Goal: Task Accomplishment & Management: Manage account settings

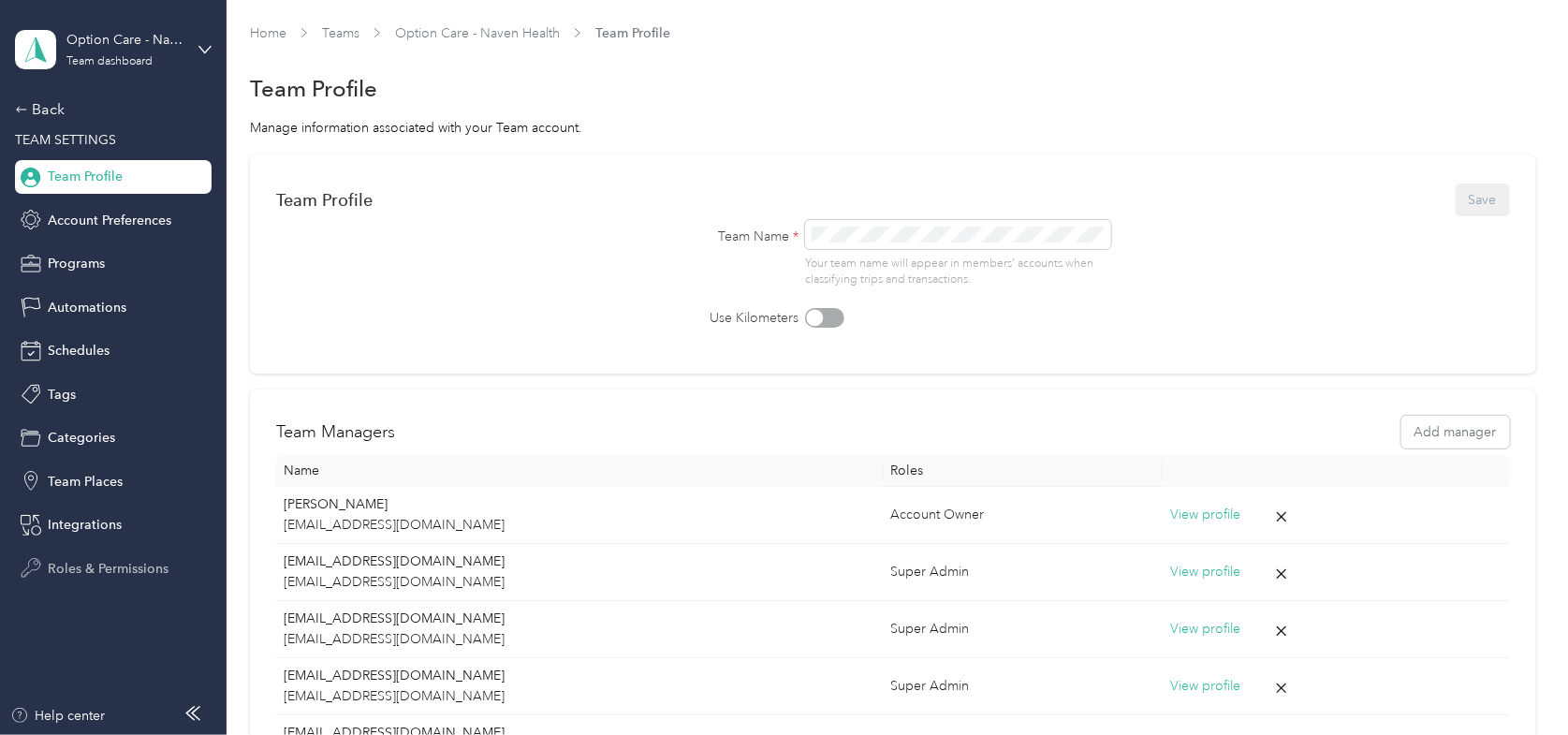
click at [110, 569] on span "Roles & Permissions" at bounding box center [107, 569] width 120 height 20
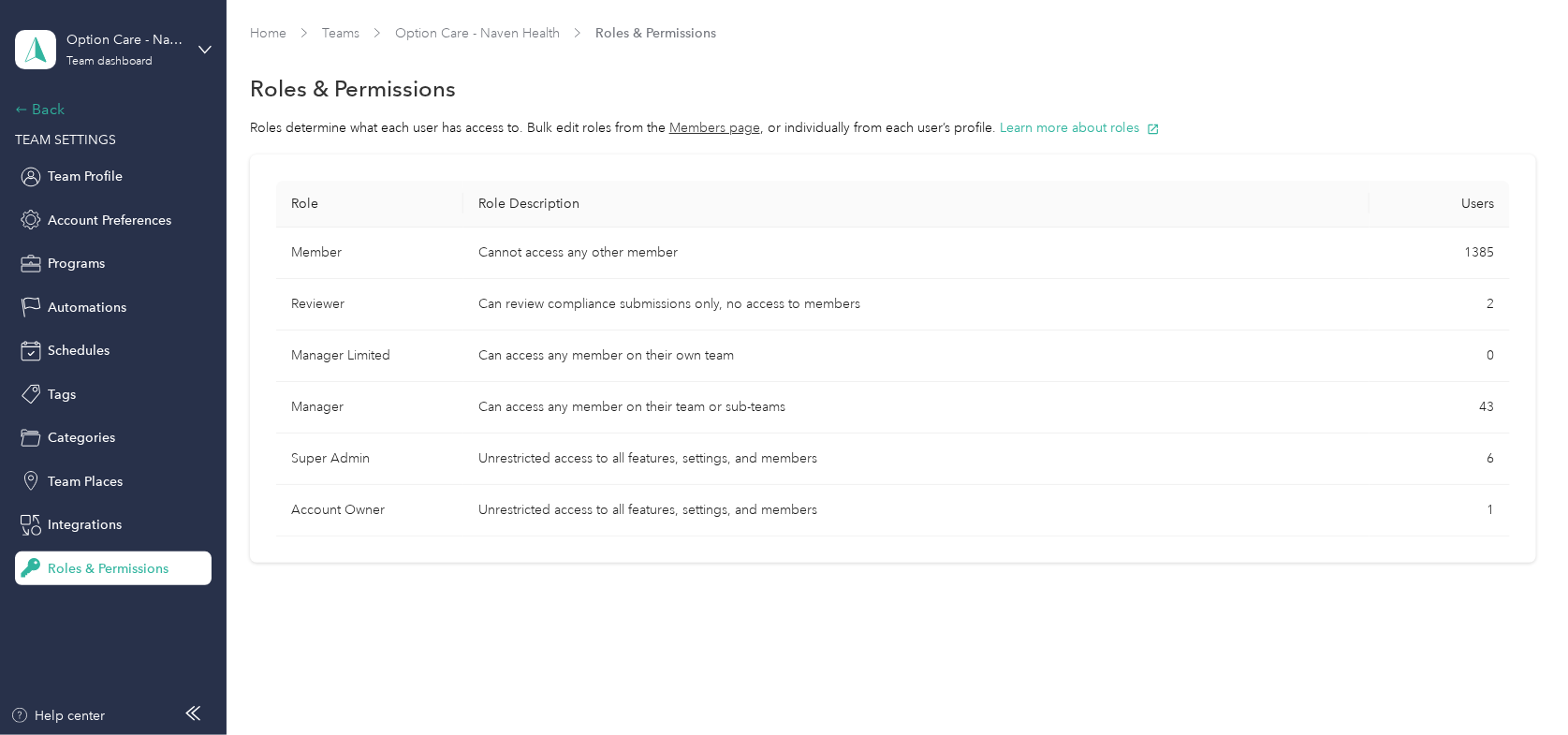
click at [25, 103] on icon at bounding box center [21, 109] width 13 height 13
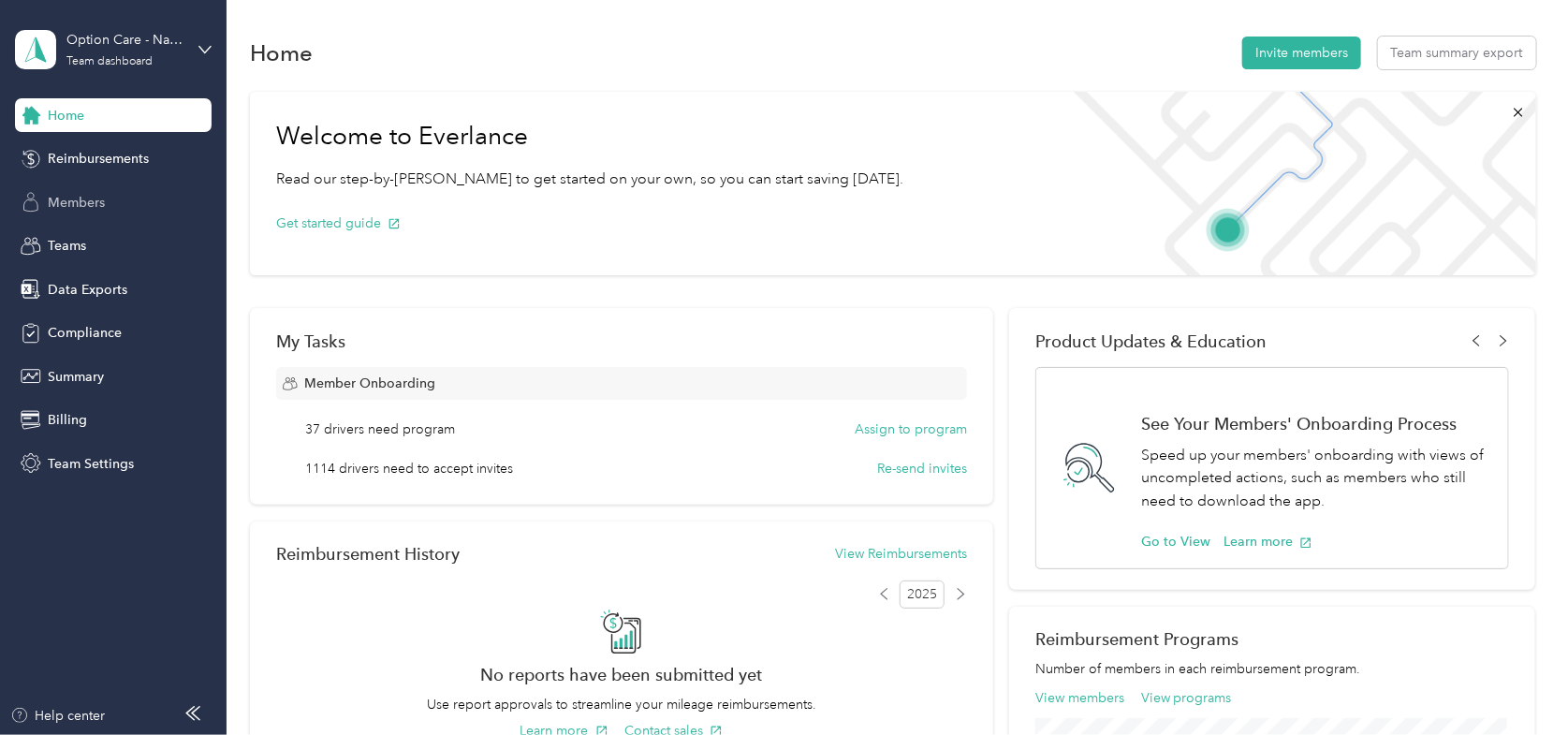
click at [66, 200] on span "Members" at bounding box center [76, 203] width 57 height 20
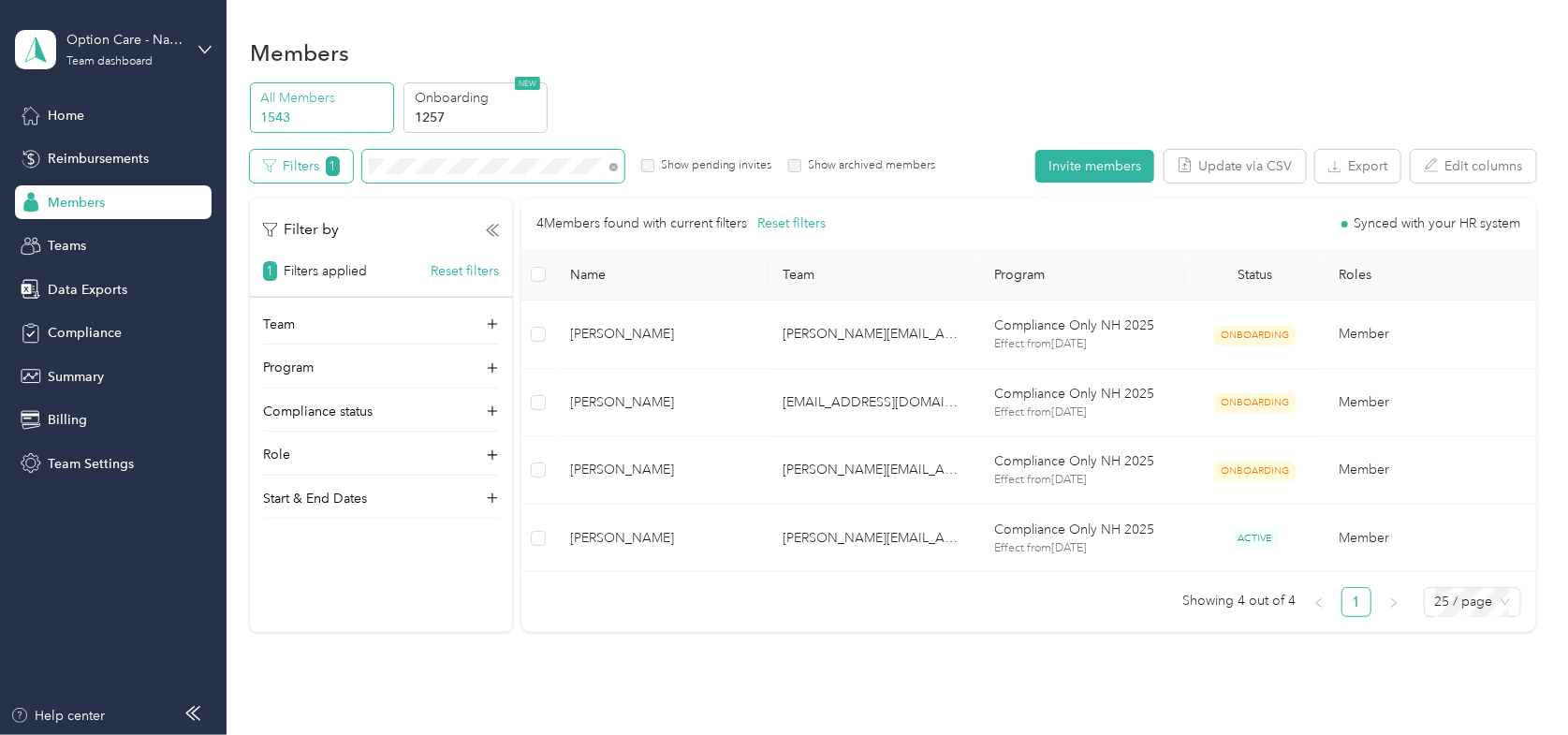
click at [284, 153] on div "Filters 1 Show pending invites Show archived members" at bounding box center [592, 166] width 685 height 33
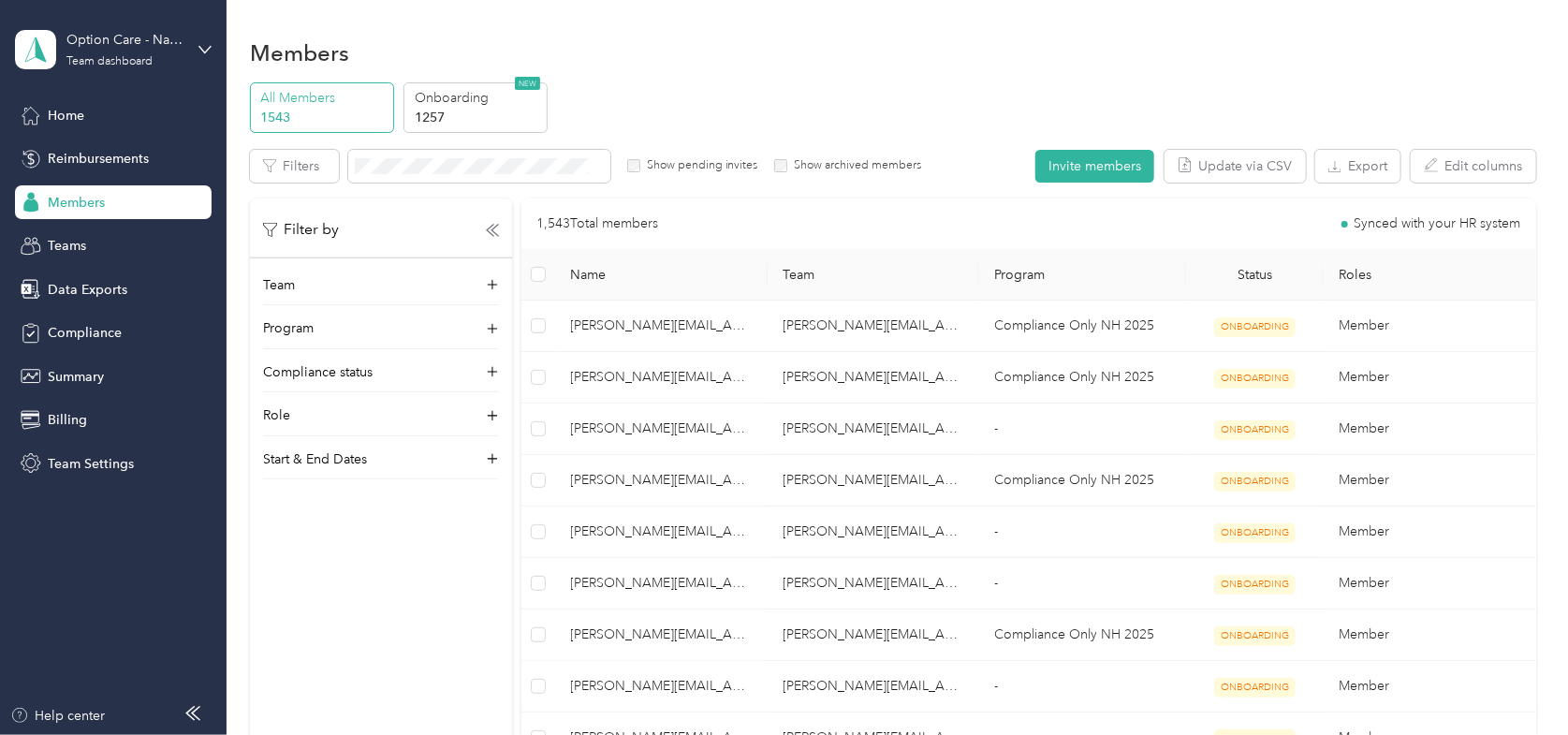
click at [197, 44] on div "Option Care - Naven Health Team dashboard" at bounding box center [113, 50] width 197 height 66
click at [62, 238] on div "Log out" at bounding box center [68, 239] width 72 height 20
